Goal: Task Accomplishment & Management: Manage account settings

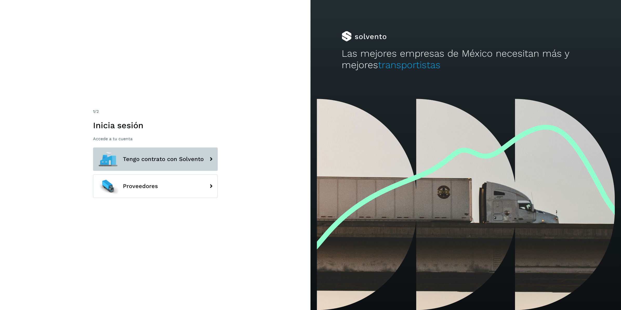
click at [155, 2] on button "Tengo contrato con Solvento" at bounding box center [155, 158] width 125 height 23
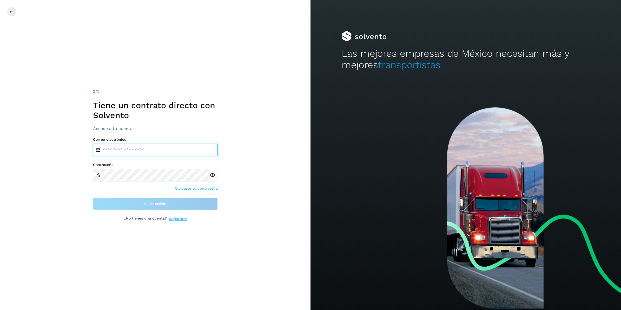
type input "**********"
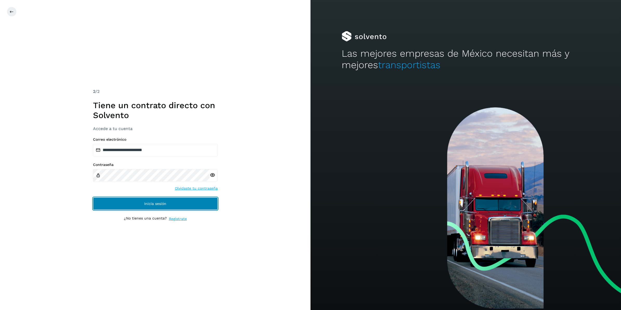
click at [155, 2] on button "Inicia sesión" at bounding box center [155, 203] width 125 height 12
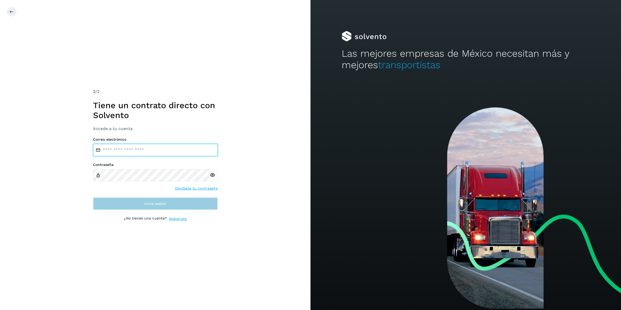
type input "**********"
click at [131, 203] on button "Inicia sesión" at bounding box center [155, 203] width 125 height 12
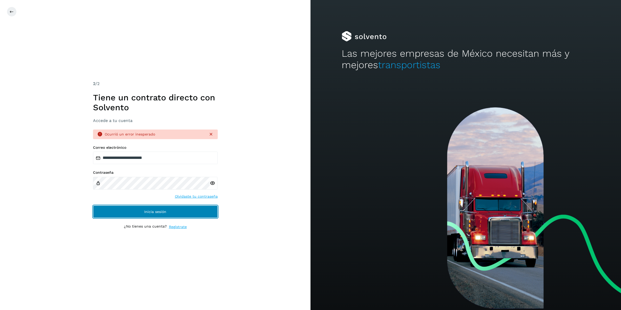
click at [146, 207] on button "Inicia sesión" at bounding box center [155, 211] width 125 height 12
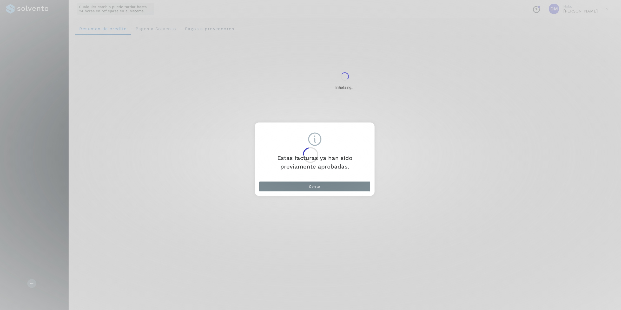
click at [296, 186] on div at bounding box center [310, 155] width 621 height 310
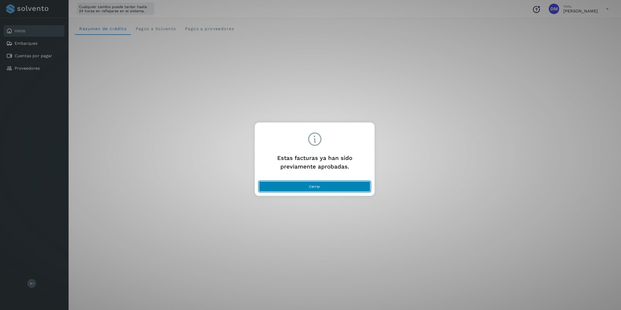
click at [331, 184] on button "Cerrar" at bounding box center [314, 186] width 111 height 10
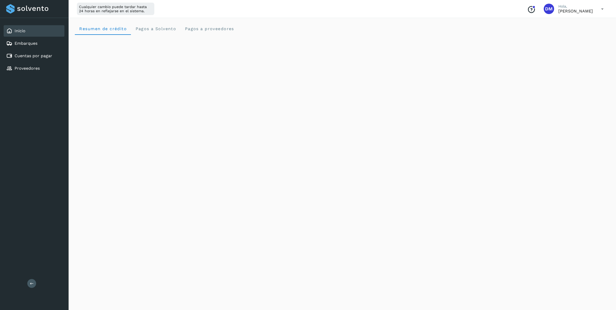
click at [17, 32] on link "Inicio" at bounding box center [20, 30] width 11 height 5
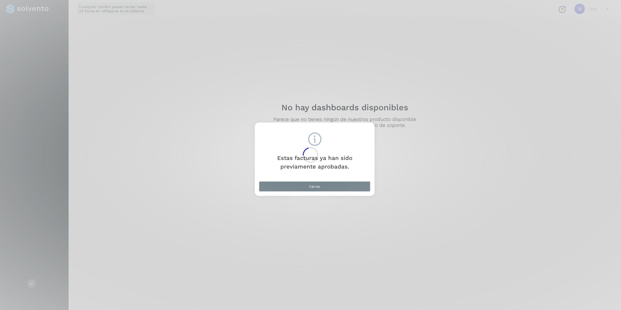
click at [316, 186] on div at bounding box center [310, 155] width 621 height 310
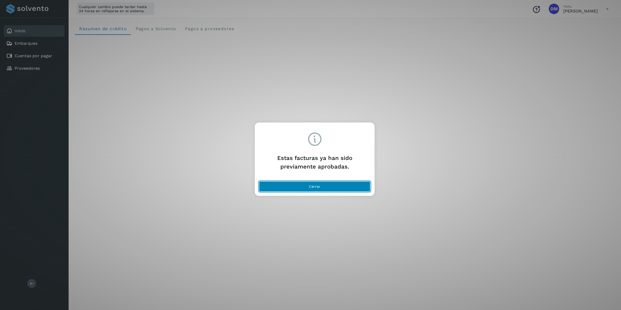
click at [300, 187] on button "Cerrar" at bounding box center [314, 186] width 111 height 10
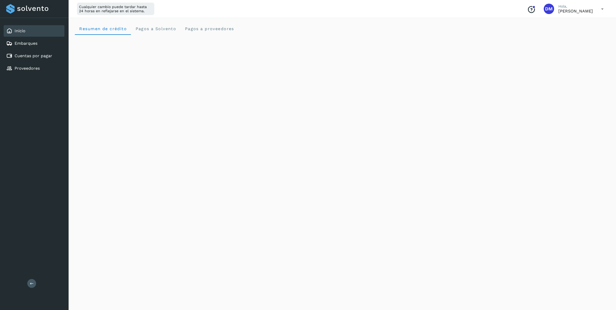
click at [27, 153] on div "Inicio Embarques Cuentas por pagar Proveedores Salir" at bounding box center [34, 155] width 69 height 310
click at [12, 118] on div "Inicio Embarques Cuentas por pagar Proveedores Salir" at bounding box center [34, 155] width 69 height 310
drag, startPoint x: 525, startPoint y: 163, endPoint x: 470, endPoint y: 156, distance: 55.2
click at [525, 163] on div "Initializing..." at bounding box center [342, 102] width 535 height 461
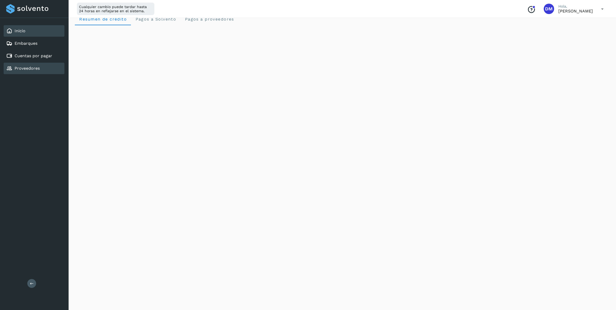
scroll to position [0, 0]
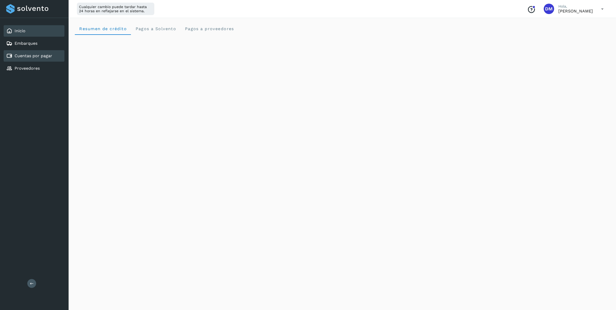
click at [36, 55] on link "Cuentas por pagar" at bounding box center [34, 55] width 38 height 5
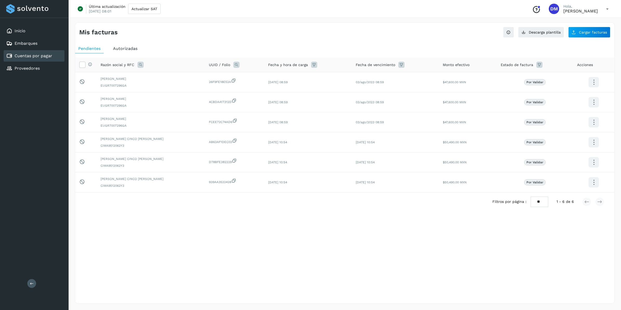
click at [132, 48] on span "Autorizadas" at bounding box center [125, 48] width 24 height 5
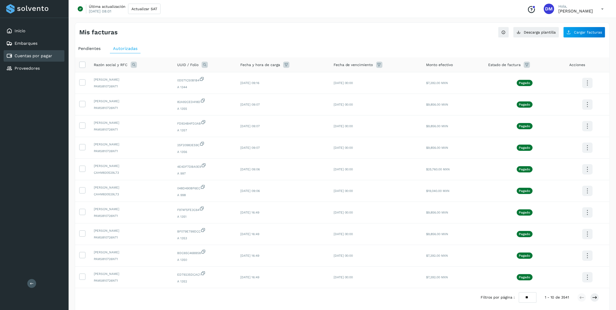
click at [88, 51] on div "Pendientes" at bounding box center [89, 48] width 29 height 9
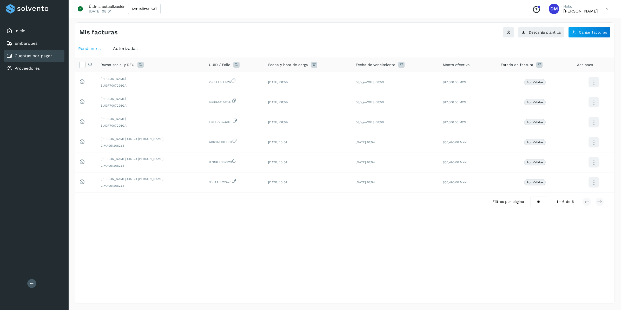
click at [120, 46] on div "Autorizadas" at bounding box center [125, 48] width 31 height 9
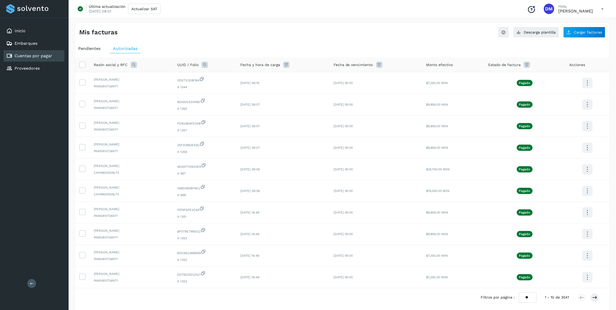
drag, startPoint x: 25, startPoint y: 141, endPoint x: 36, endPoint y: 103, distance: 40.0
click at [25, 141] on div "Inicio Embarques Cuentas por pagar Proveedores Salir" at bounding box center [34, 155] width 69 height 310
click at [28, 32] on div "Inicio" at bounding box center [34, 30] width 61 height 11
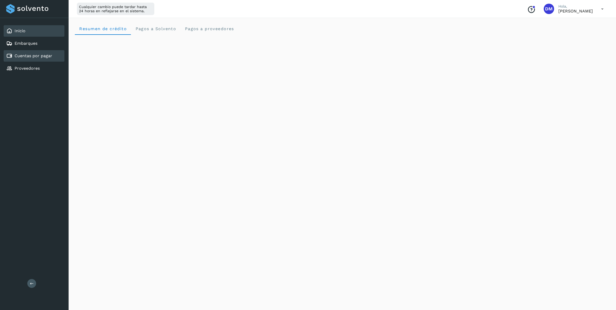
click at [31, 57] on div "Cuentas por pagar" at bounding box center [29, 56] width 46 height 6
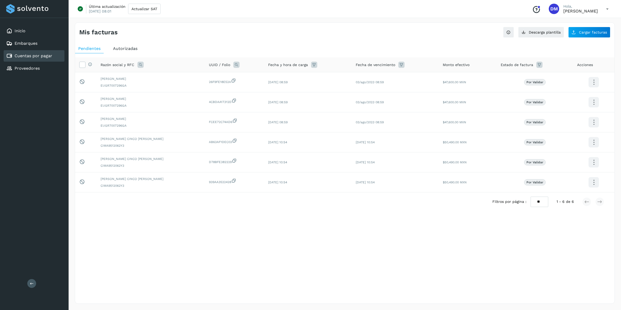
click at [116, 50] on span "Autorizadas" at bounding box center [125, 48] width 24 height 5
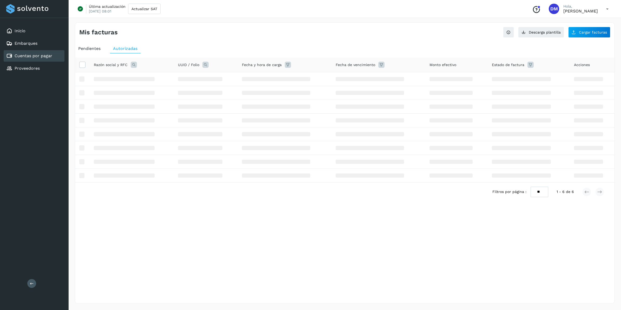
click at [97, 49] on span "Pendientes" at bounding box center [89, 48] width 22 height 5
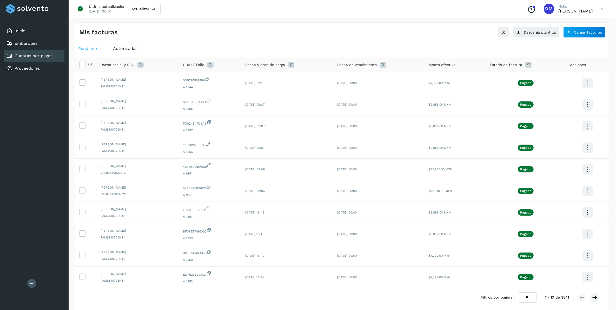
drag, startPoint x: 86, startPoint y: 49, endPoint x: 97, endPoint y: 49, distance: 10.7
click at [86, 49] on span "Pendientes" at bounding box center [89, 48] width 22 height 5
click at [118, 49] on span "Autorizadas" at bounding box center [125, 48] width 24 height 5
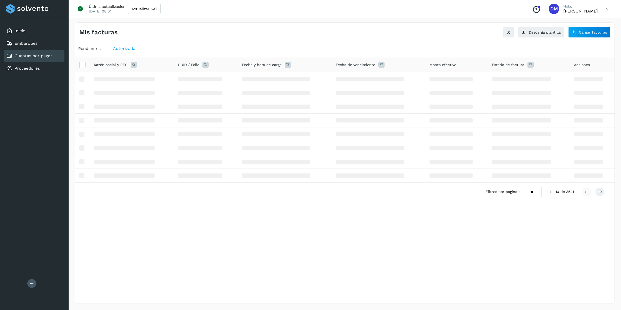
click at [90, 47] on span "Pendientes" at bounding box center [89, 48] width 22 height 5
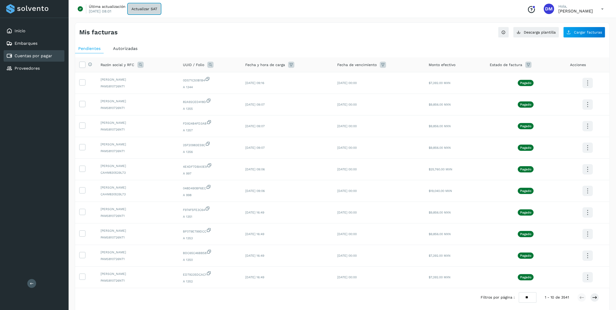
click at [143, 9] on span "Actualizar SAT" at bounding box center [144, 9] width 26 height 4
click at [577, 34] on span "Cargar facturas" at bounding box center [588, 32] width 28 height 4
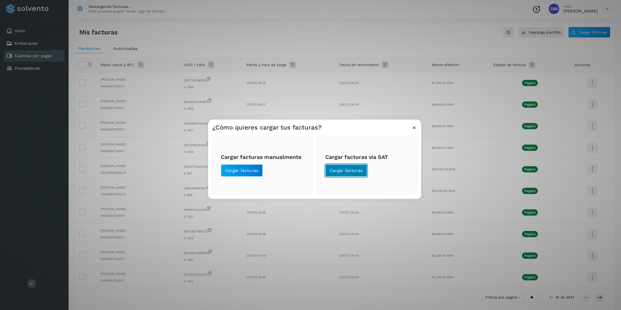
click at [353, 169] on span "Cargar facturas" at bounding box center [346, 170] width 33 height 6
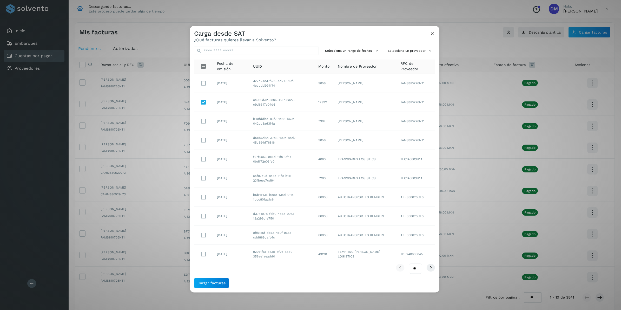
click at [331, 30] on div "Carga desde SAT ¿Qué facturas quieres llevar a Solvento?" at bounding box center [314, 34] width 249 height 17
click at [313, 32] on div "Carga desde SAT ¿Qué facturas quieres llevar a Solvento?" at bounding box center [314, 34] width 249 height 17
click at [205, 282] on span "Cargar facturas" at bounding box center [211, 283] width 28 height 4
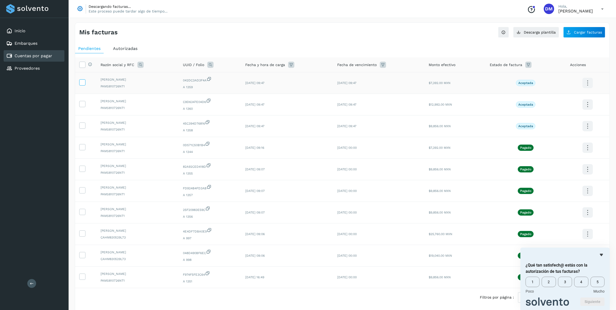
click at [82, 84] on icon at bounding box center [81, 81] width 5 height 5
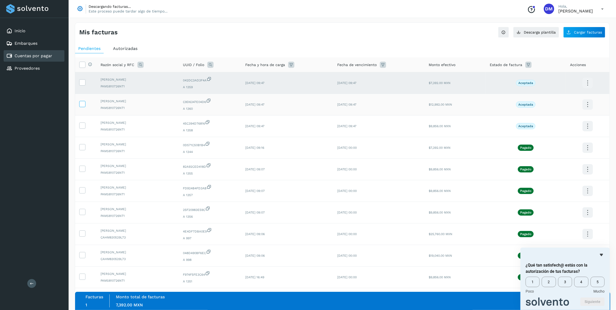
click at [83, 107] on label at bounding box center [82, 104] width 6 height 6
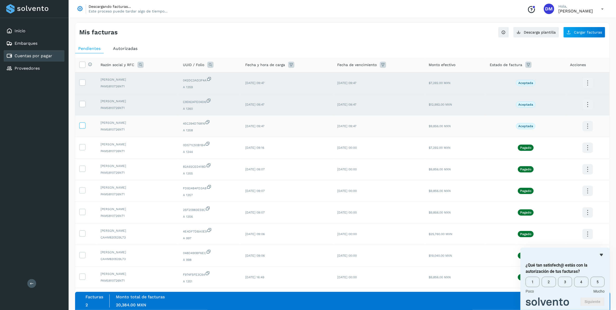
click at [81, 124] on icon at bounding box center [81, 124] width 5 height 5
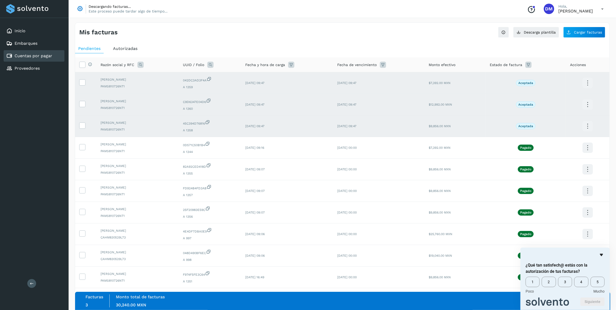
click at [601, 254] on icon "Ocultar encuesta" at bounding box center [601, 254] width 3 height 2
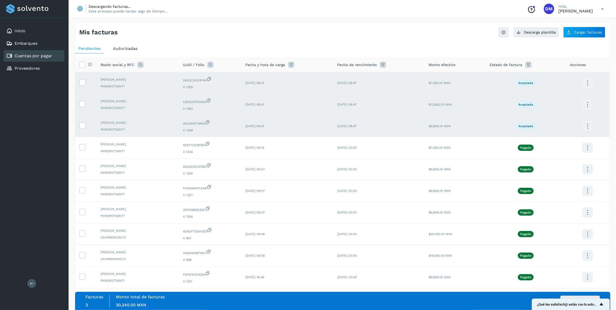
click at [602, 304] on icon "Mostrar encuesta - ¿Qué tan satisfech@ estás con la autorización de tus factura…" at bounding box center [601, 304] width 3 height 2
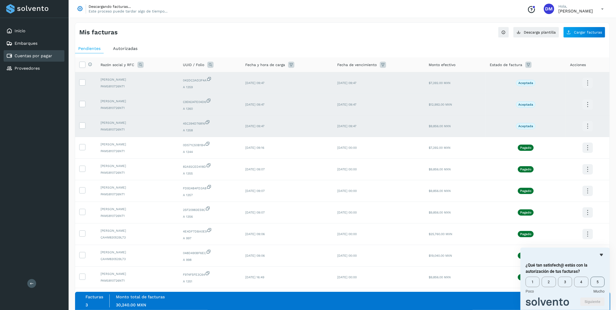
click at [590, 282] on span "5" at bounding box center [597, 281] width 14 height 10
click at [599, 300] on button "Siguiente" at bounding box center [592, 301] width 24 height 8
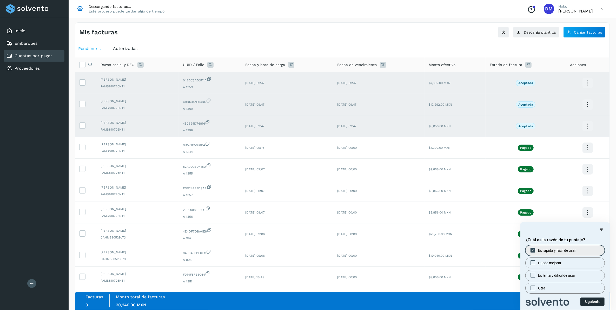
click at [588, 302] on button "Siguiente" at bounding box center [592, 301] width 24 height 8
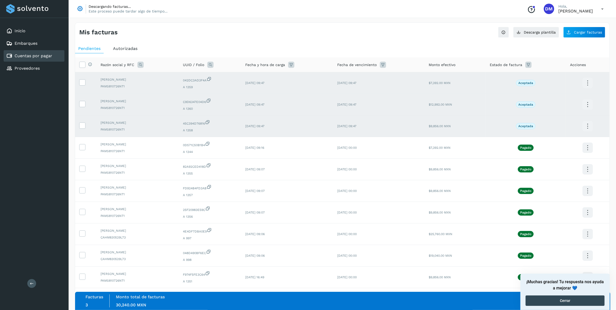
click at [579, 301] on button "Cerrar" at bounding box center [564, 300] width 79 height 10
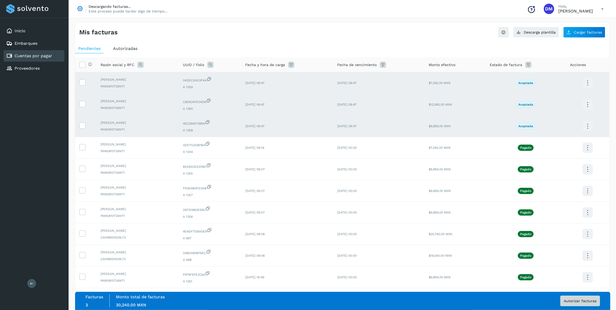
click at [569, 299] on span "Autorizar facturas" at bounding box center [580, 301] width 33 height 4
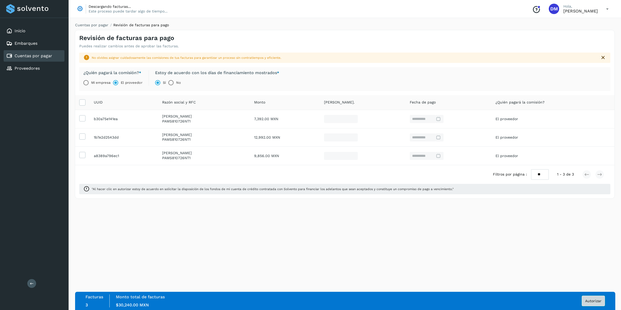
click at [596, 299] on span "Autorizar" at bounding box center [593, 301] width 16 height 4
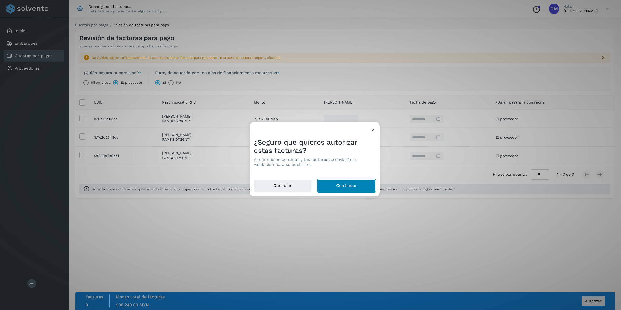
click at [332, 187] on button "Continuar" at bounding box center [347, 185] width 58 height 12
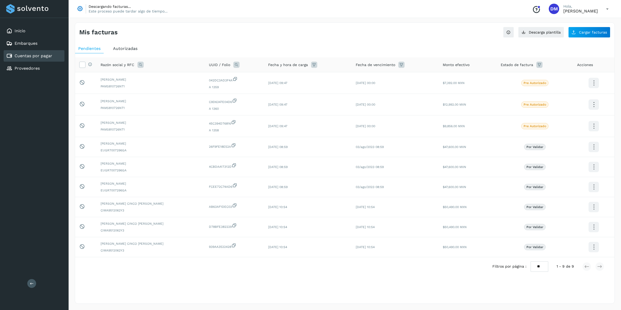
click at [236, 294] on div "Pendientes Autorizadas Selecciona todas las facturas disponibles para autorizac…" at bounding box center [344, 168] width 539 height 253
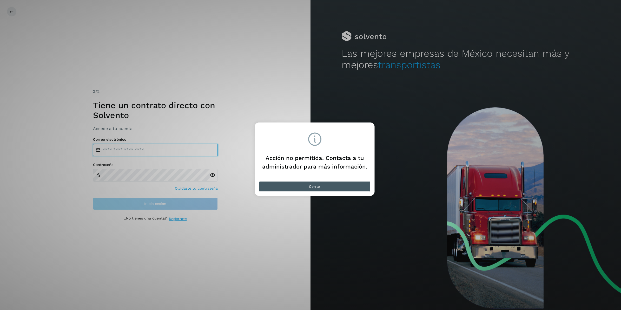
type input "**********"
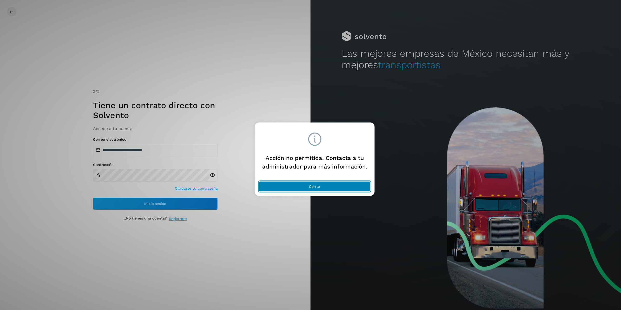
click at [309, 190] on button "Cerrar" at bounding box center [314, 186] width 111 height 10
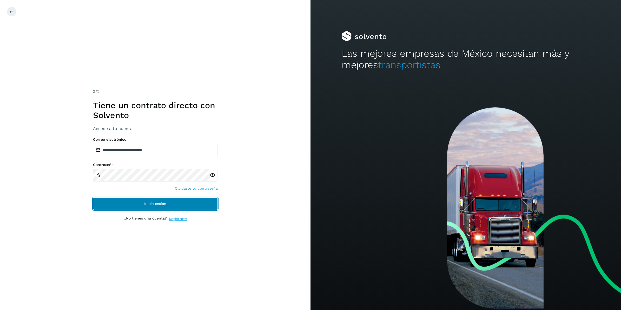
click at [156, 203] on span "Inicia sesión" at bounding box center [155, 204] width 22 height 4
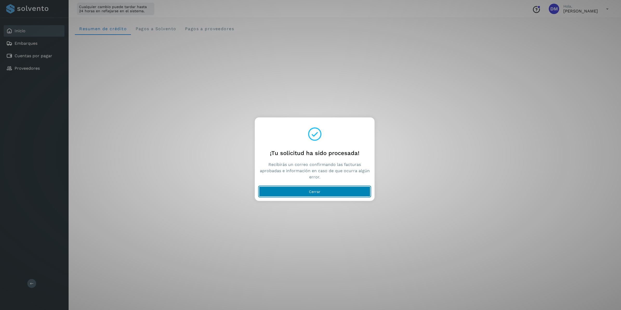
click at [329, 188] on button "Cerrar" at bounding box center [314, 191] width 111 height 10
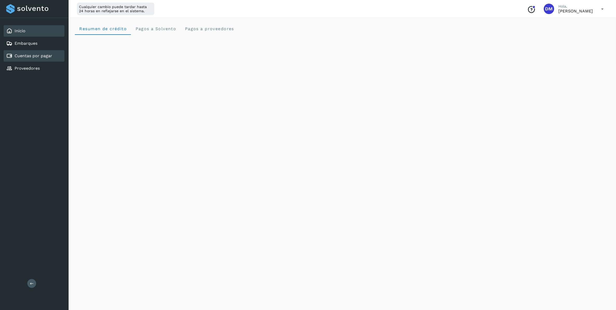
click at [11, 53] on icon at bounding box center [9, 56] width 6 height 6
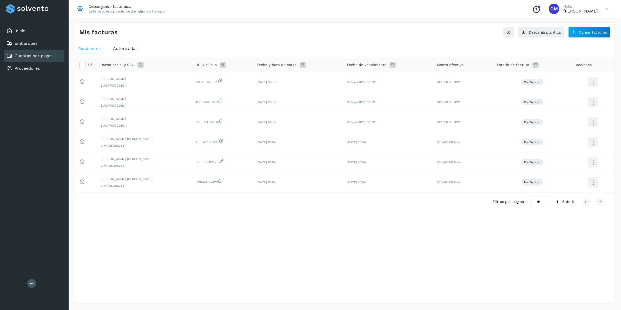
click at [123, 48] on span "Autorizadas" at bounding box center [125, 48] width 24 height 5
